Goal: Check status: Check status

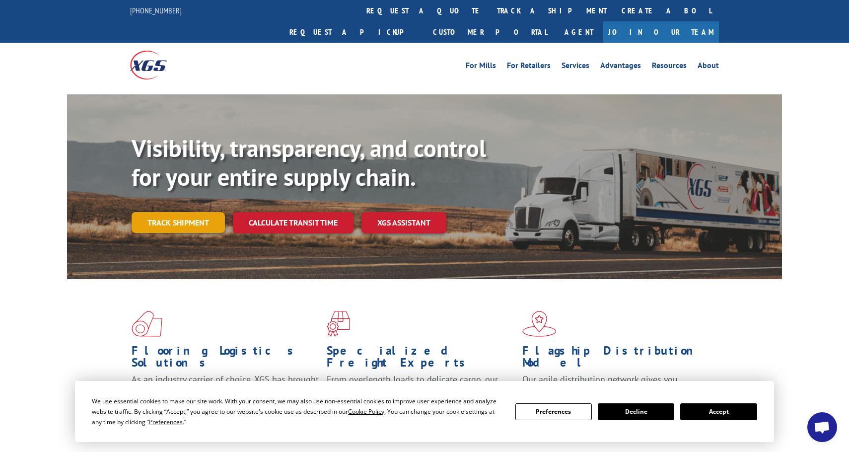
click at [213, 212] on link "Track shipment" at bounding box center [178, 222] width 93 height 21
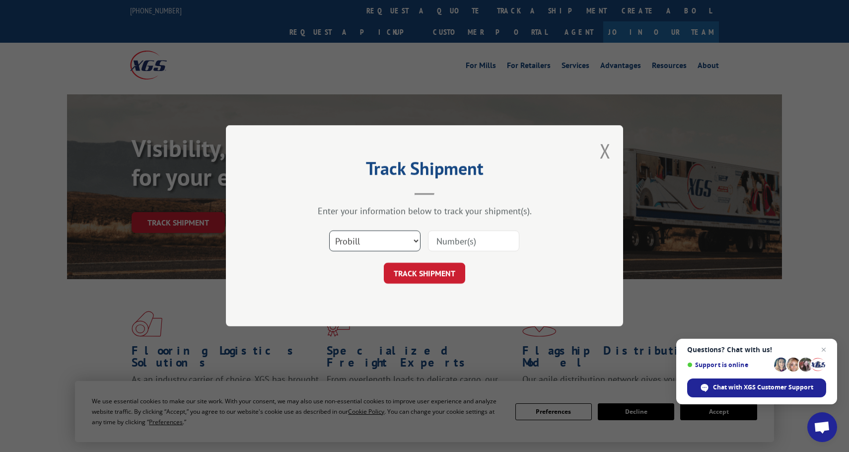
select select "bol"
click at [445, 239] on input at bounding box center [473, 241] width 91 height 21
paste input "54400124"
type input "54400124"
click at [430, 272] on button "TRACK SHIPMENT" at bounding box center [424, 273] width 81 height 21
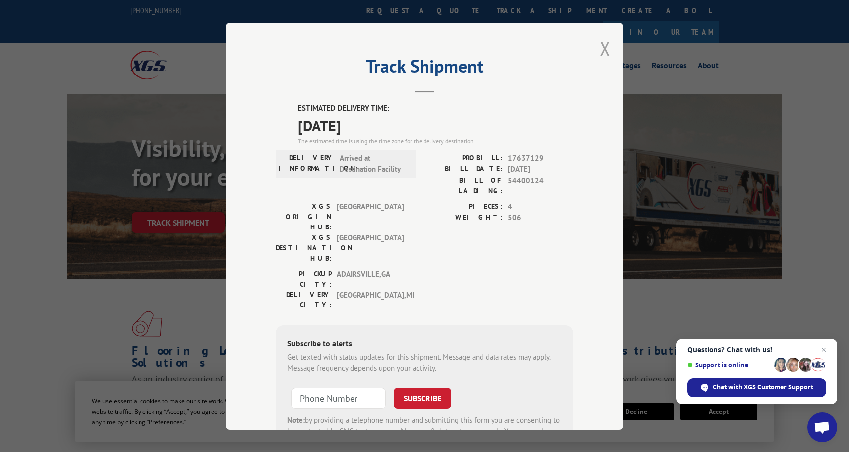
click at [608, 46] on button "Close modal" at bounding box center [605, 48] width 11 height 26
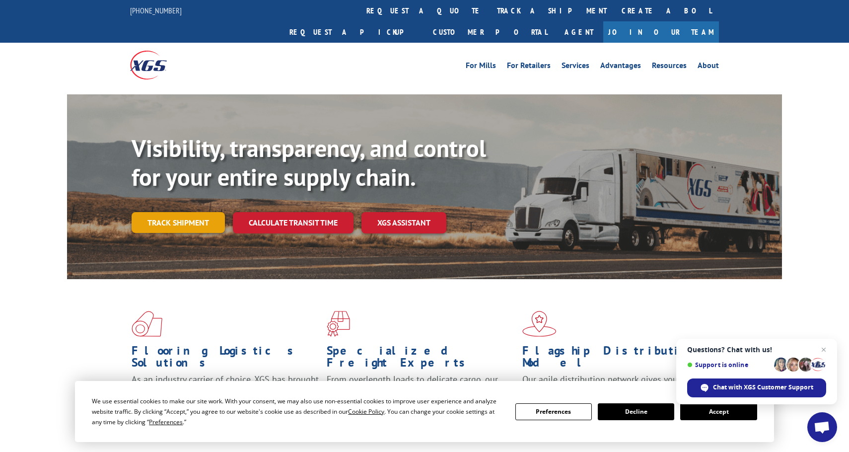
click at [188, 212] on link "Track shipment" at bounding box center [178, 222] width 93 height 21
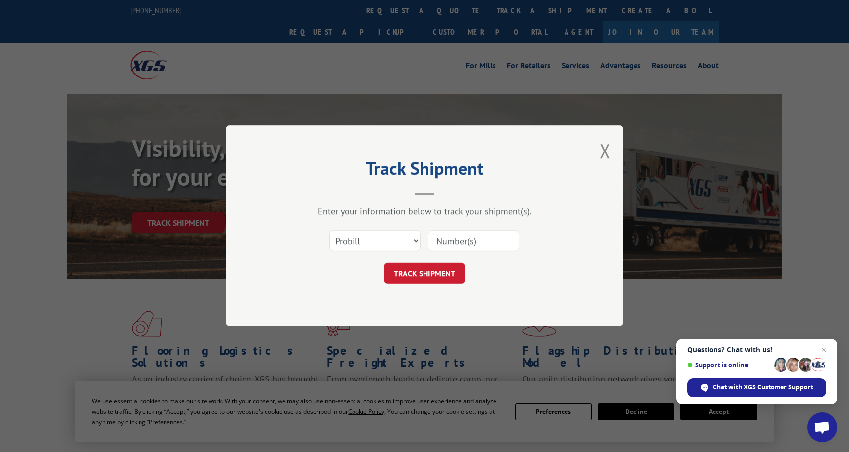
click at [440, 242] on input at bounding box center [473, 241] width 91 height 21
paste input "50868407"
type input "50868407"
click at [414, 274] on button "TRACK SHIPMENT" at bounding box center [424, 273] width 81 height 21
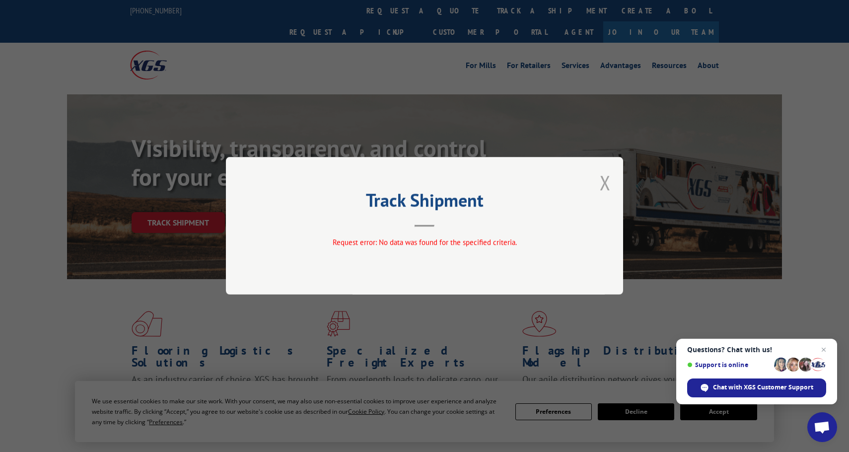
click at [605, 179] on button "Close modal" at bounding box center [605, 182] width 11 height 26
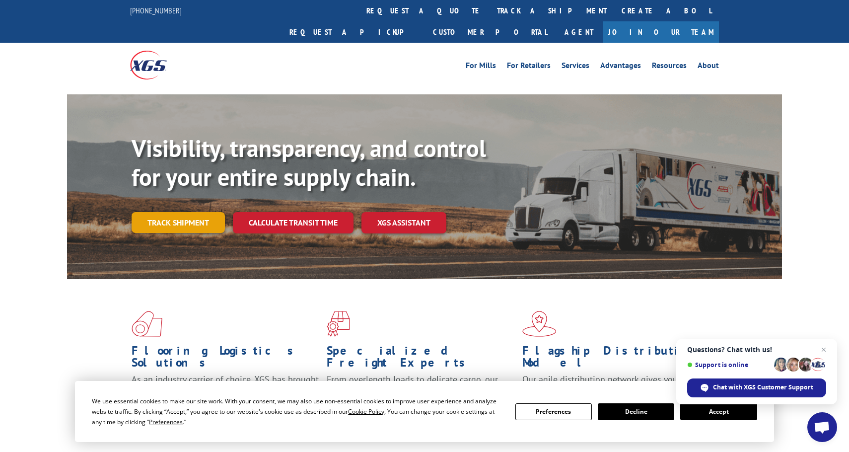
click at [193, 212] on link "Track shipment" at bounding box center [178, 222] width 93 height 21
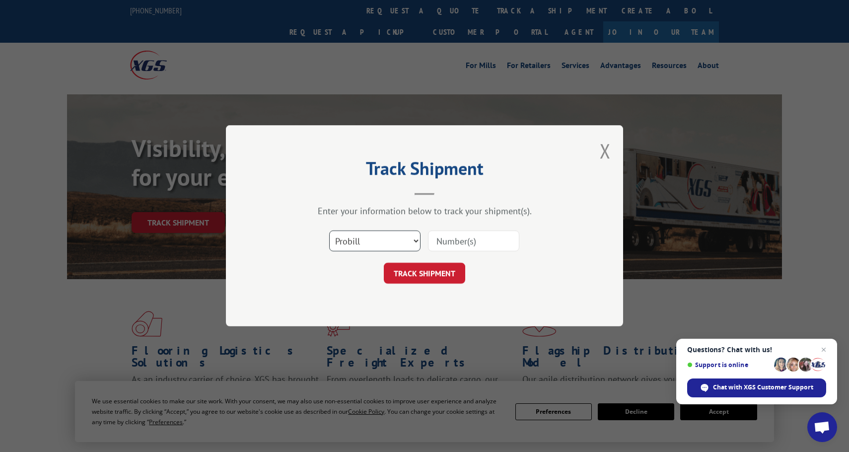
select select "bol"
click at [441, 242] on input at bounding box center [473, 241] width 91 height 21
paste input "50868407"
type input "50868407"
click at [424, 261] on form "Select category... Probill BOL PO 50868407 TRACK SHIPMENT" at bounding box center [425, 254] width 298 height 59
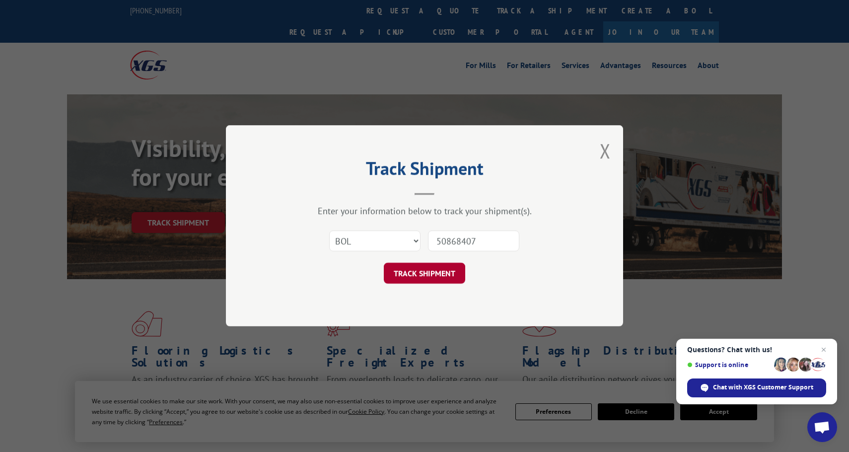
click at [421, 268] on button "TRACK SHIPMENT" at bounding box center [424, 273] width 81 height 21
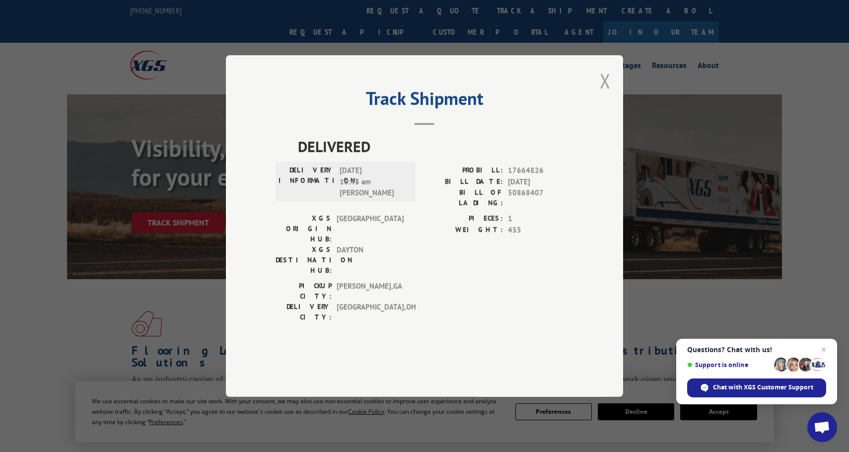
click at [608, 94] on button "Close modal" at bounding box center [605, 81] width 11 height 26
